Goal: Information Seeking & Learning: Learn about a topic

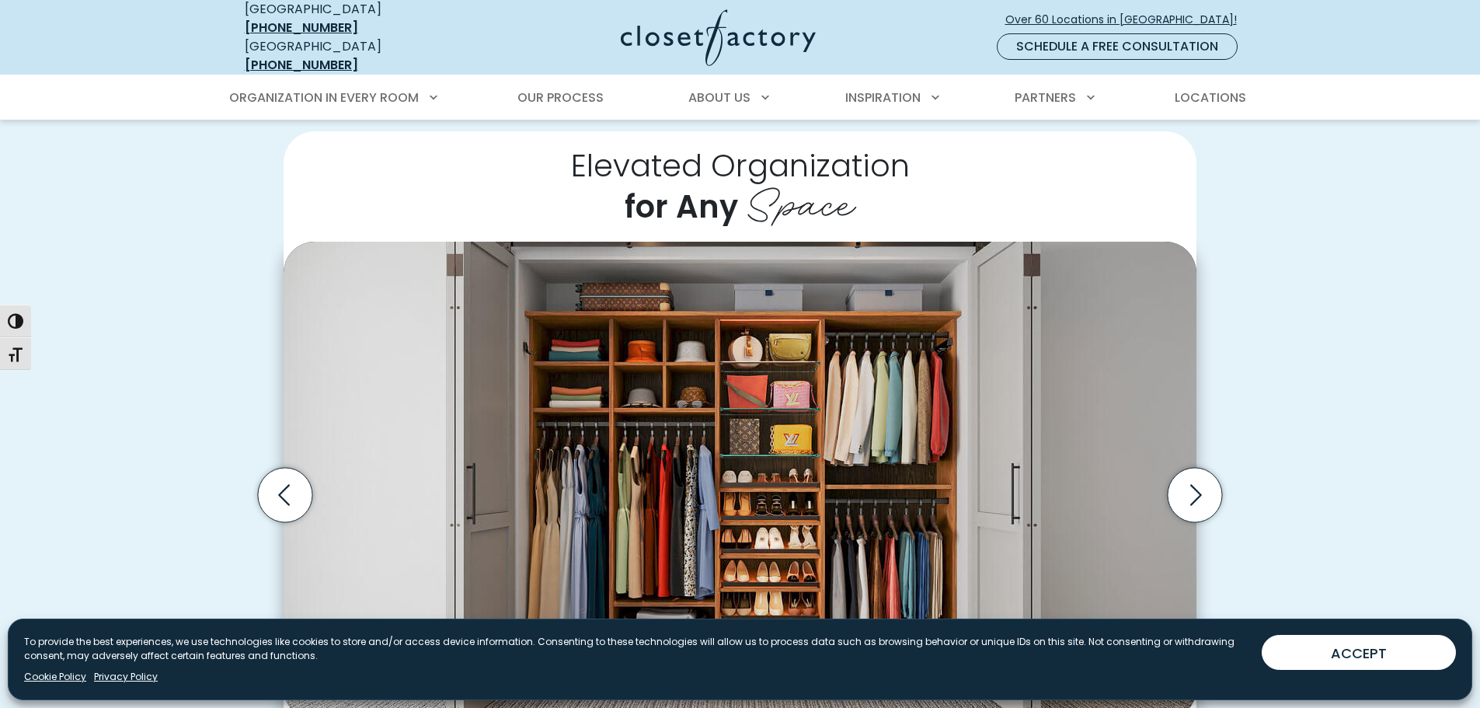
scroll to position [466, 0]
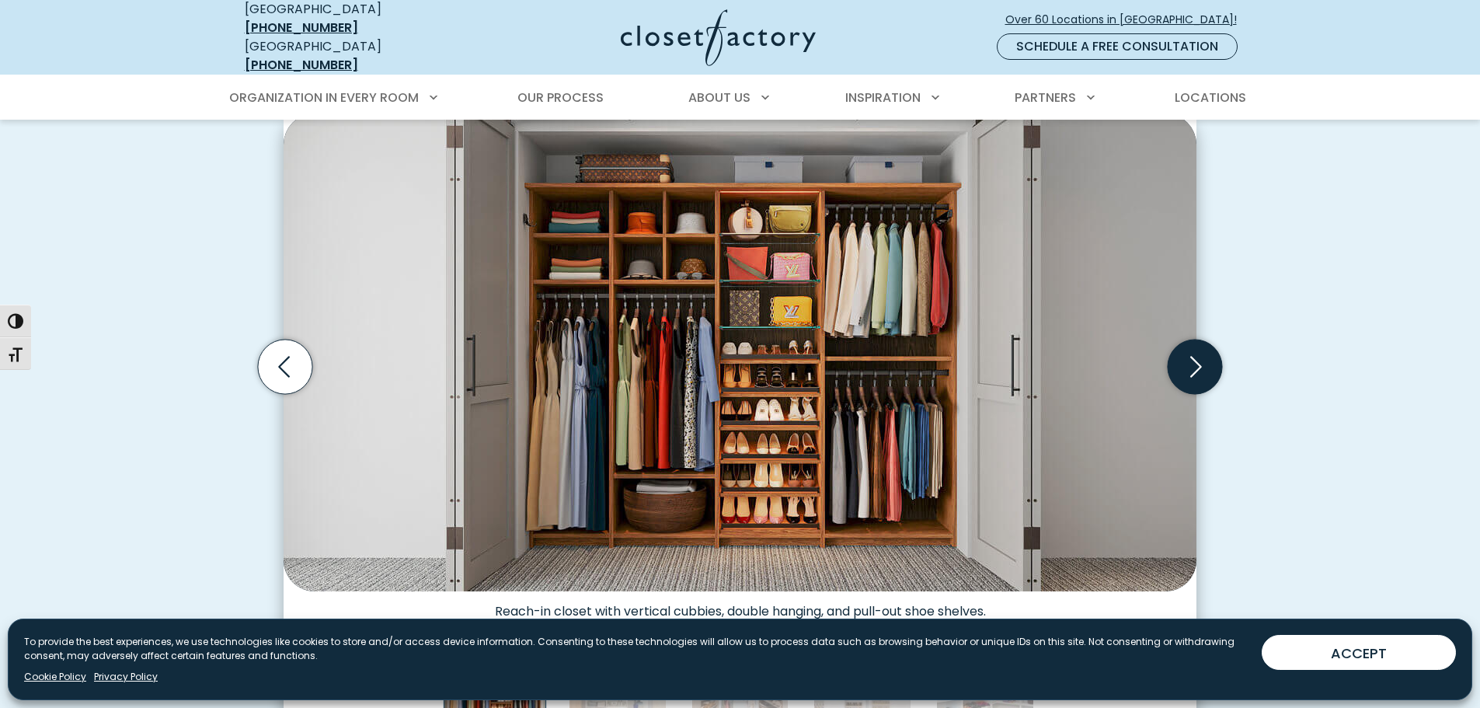
click at [1195, 353] on icon "Next slide" at bounding box center [1195, 366] width 54 height 54
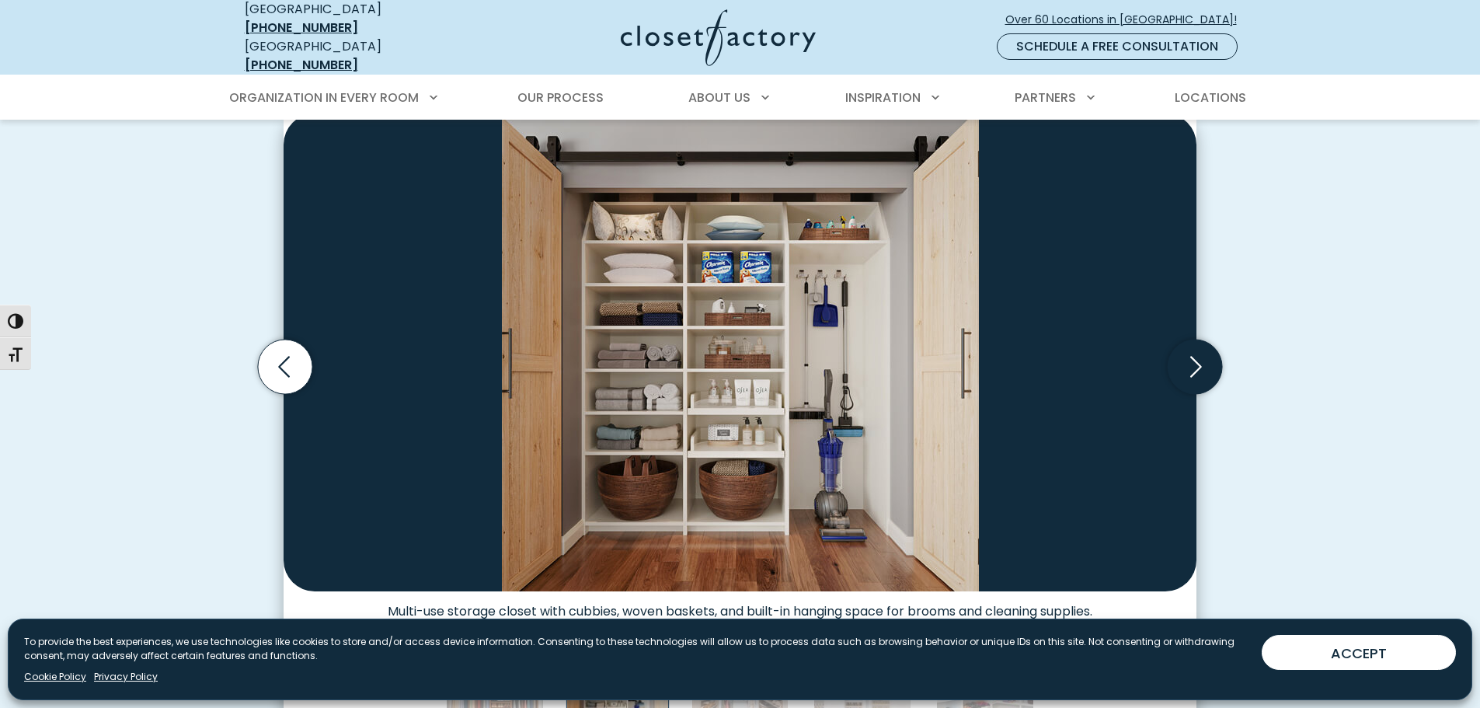
click at [1195, 353] on icon "Next slide" at bounding box center [1195, 366] width 54 height 54
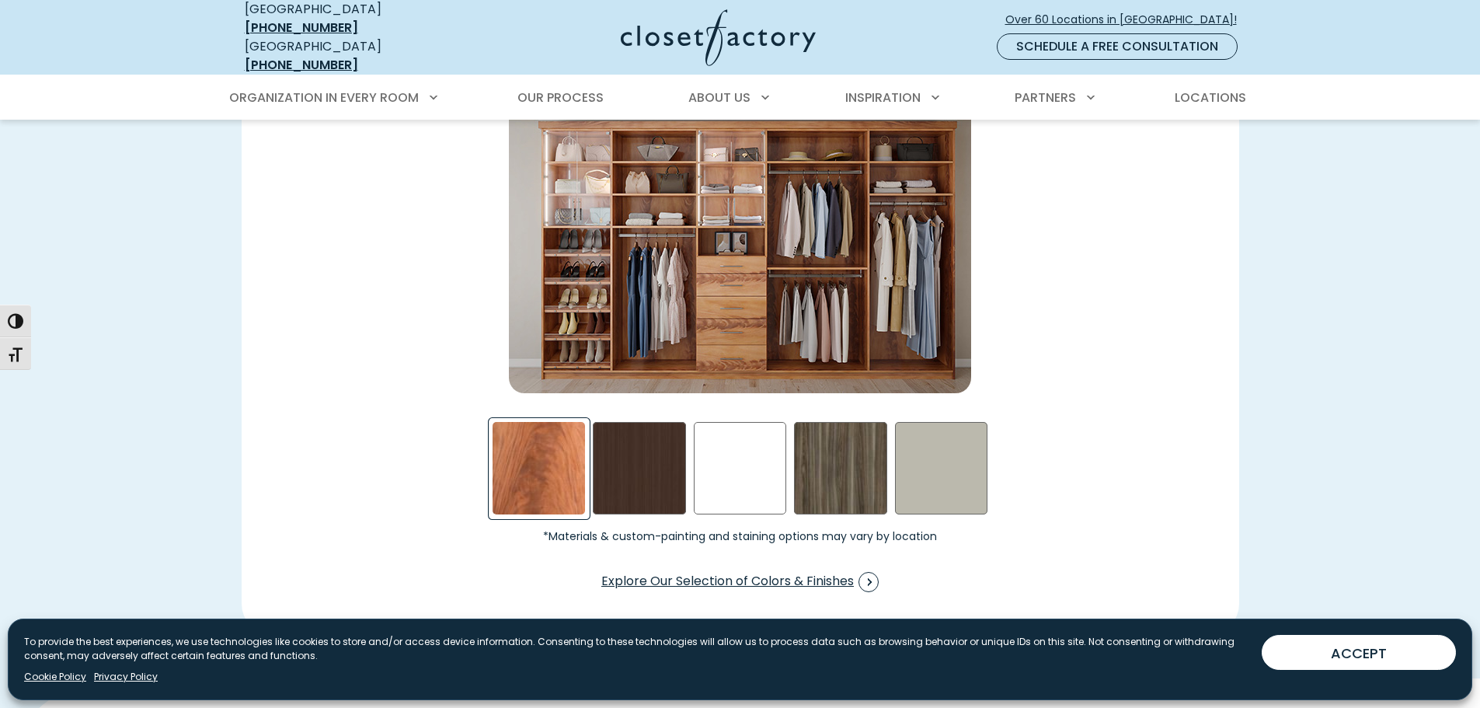
scroll to position [2408, 0]
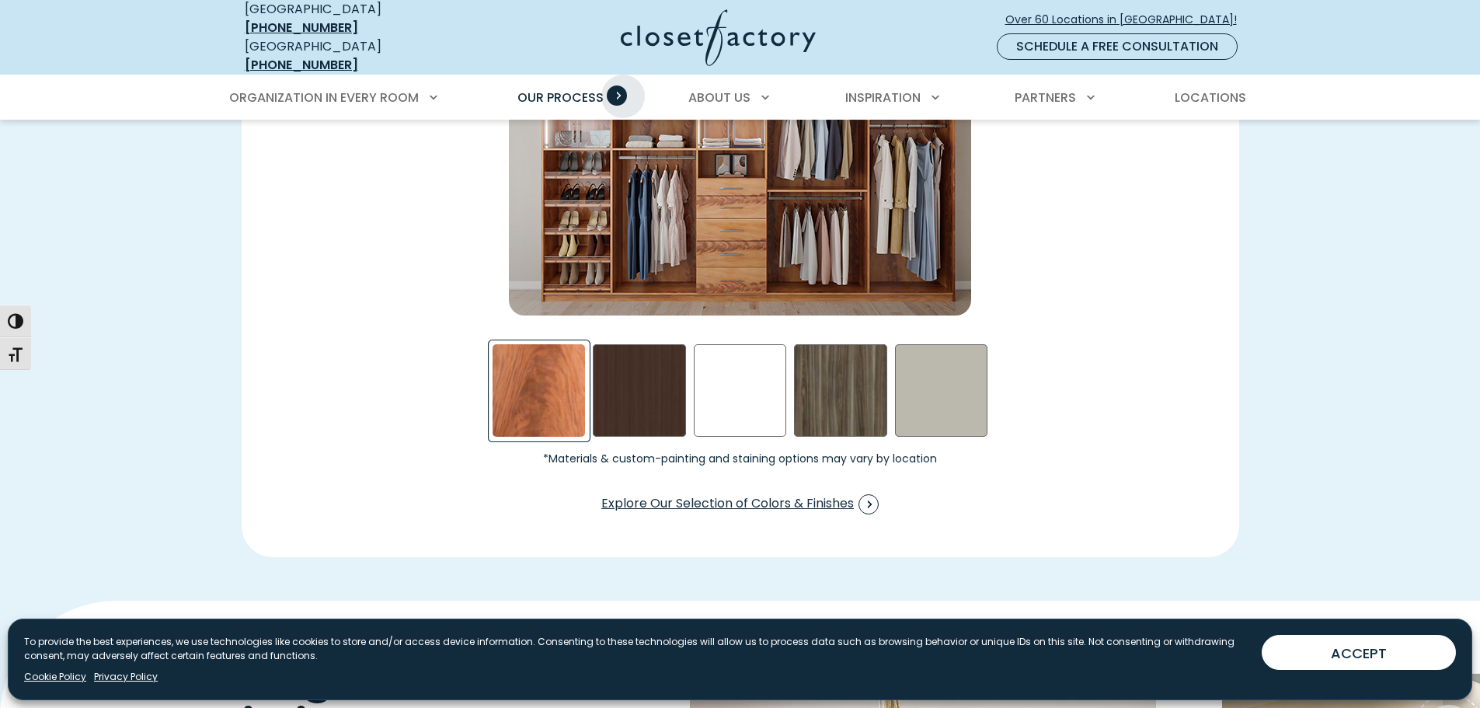
click at [623, 85] on span "Primary Menu" at bounding box center [617, 95] width 20 height 20
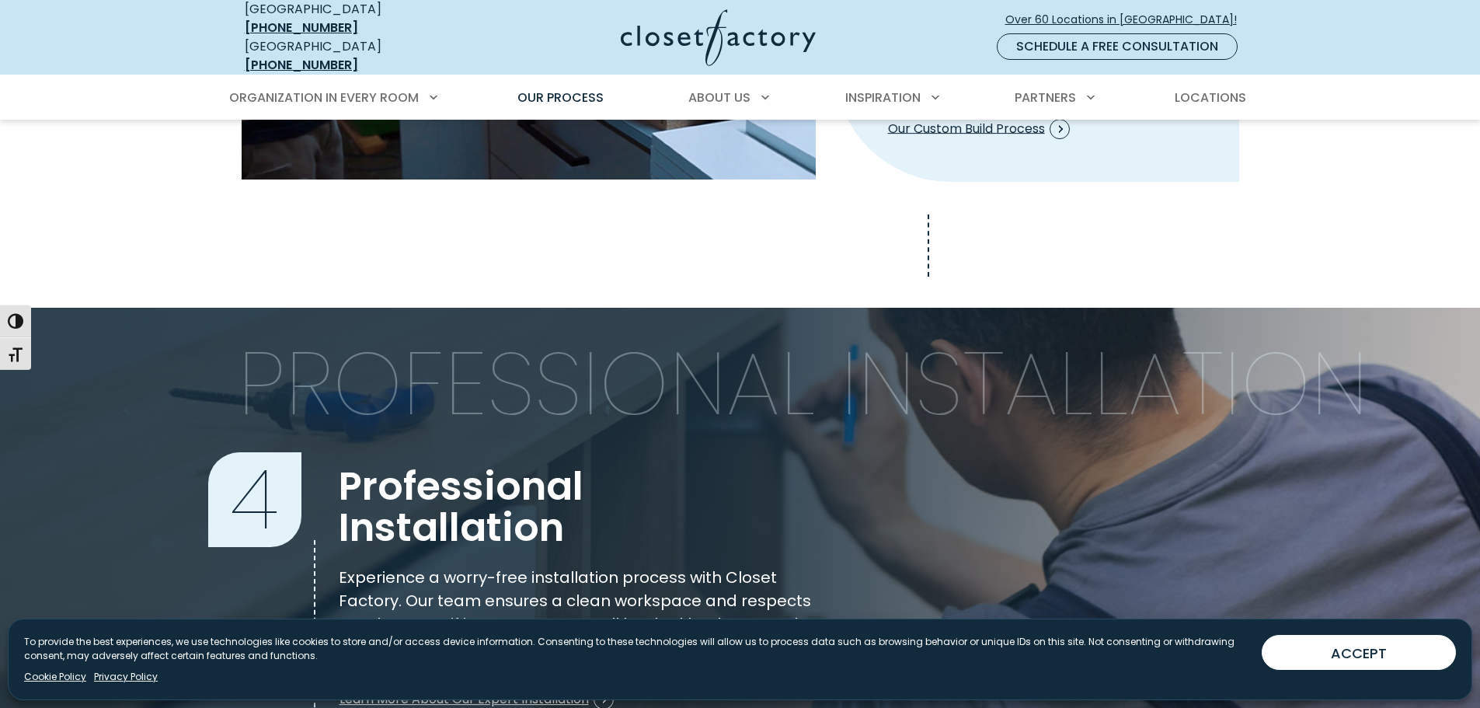
scroll to position [2020, 0]
